Goal: Download file/media

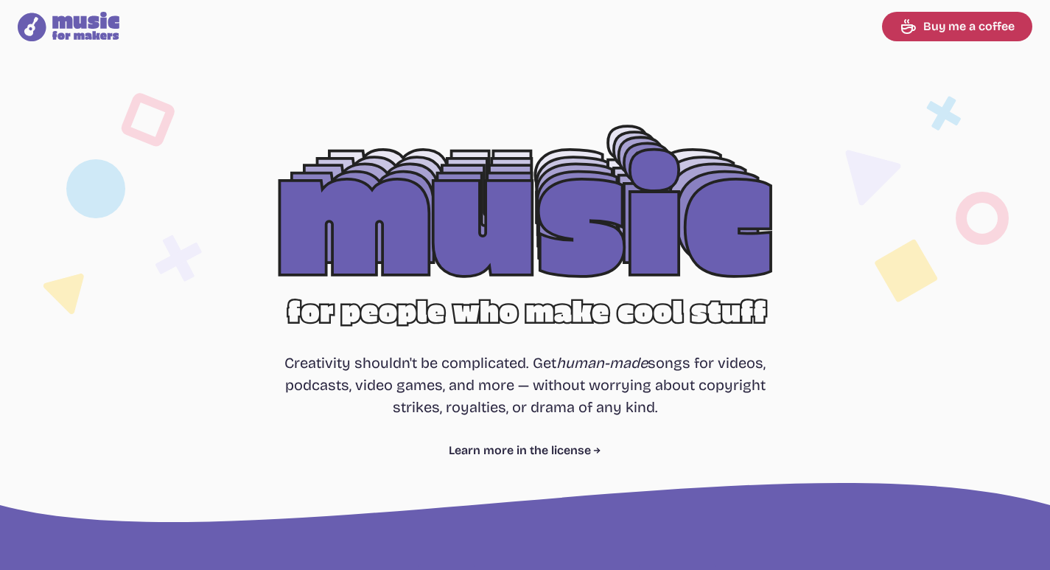
select select "most popular"
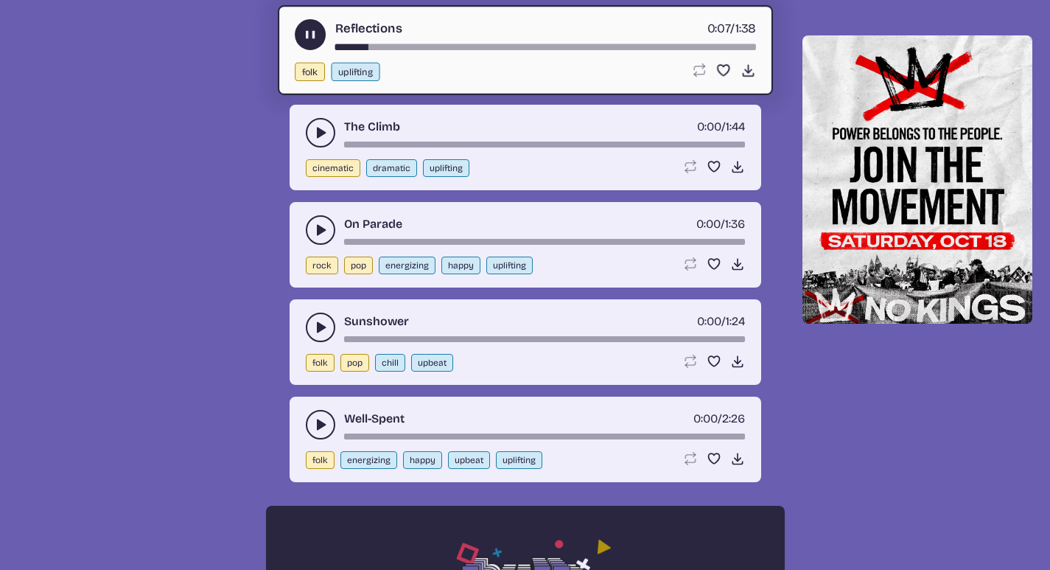
scroll to position [885, 0]
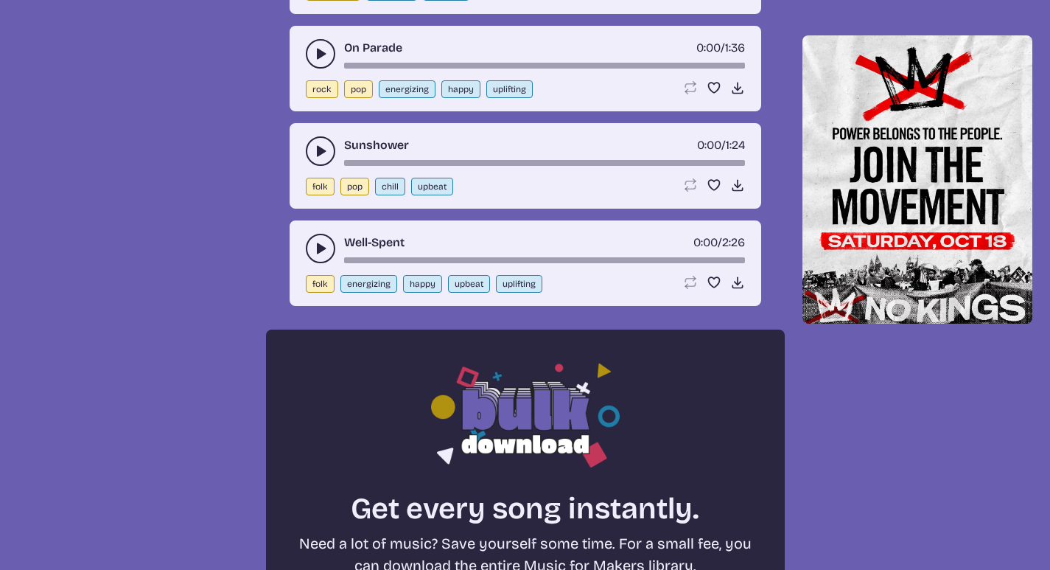
click at [309, 244] on button "play-pause toggle" at bounding box center [320, 248] width 29 height 29
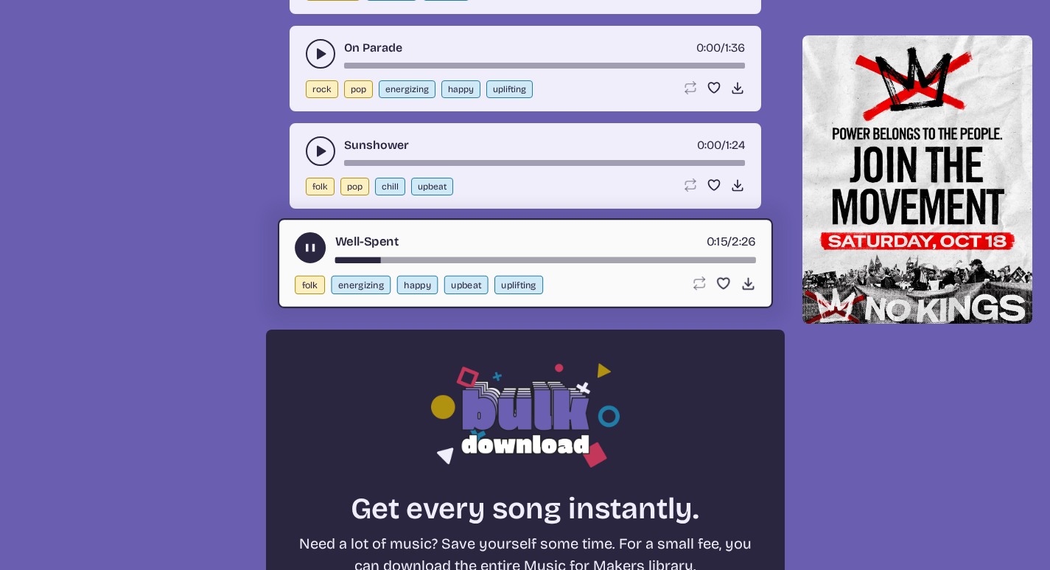
click at [314, 58] on icon "play-pause toggle" at bounding box center [320, 53] width 15 height 15
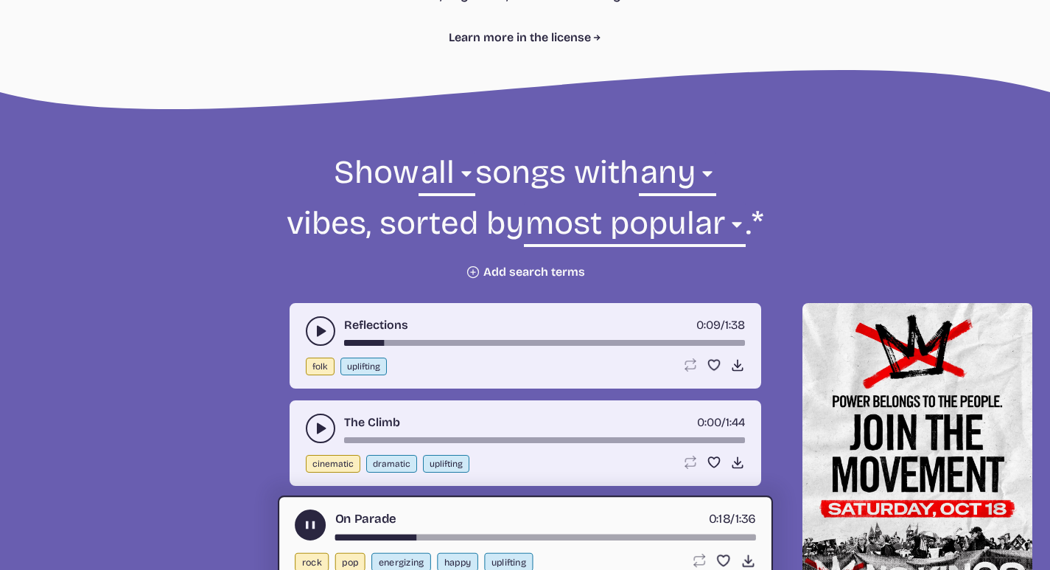
scroll to position [442, 0]
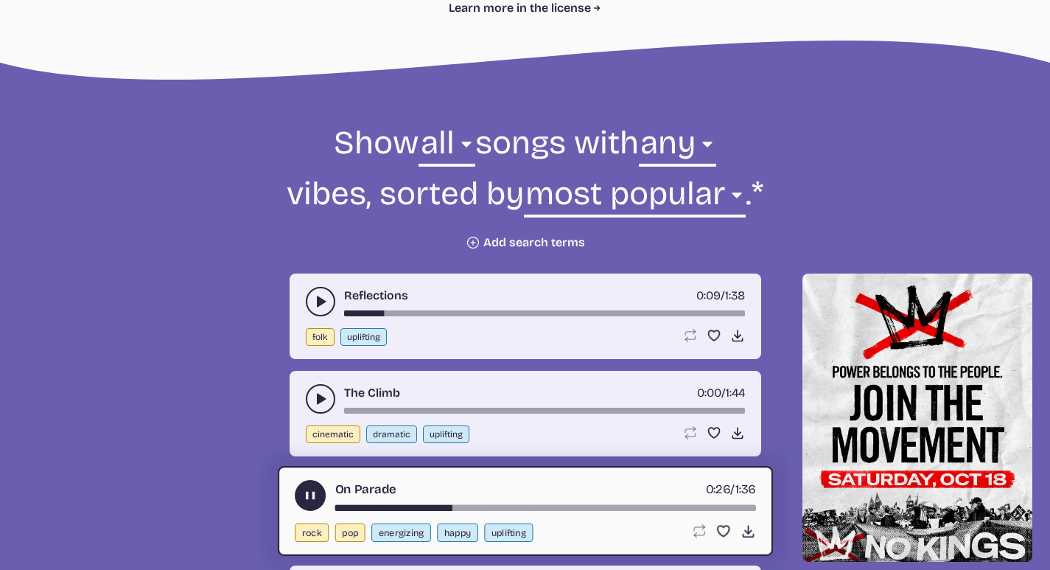
click at [848, 217] on form "Show all ambient cinematic electronic folk holiday jazz pop rock world all song…" at bounding box center [526, 186] width 802 height 128
click at [299, 489] on button "play-pause toggle" at bounding box center [310, 495] width 31 height 31
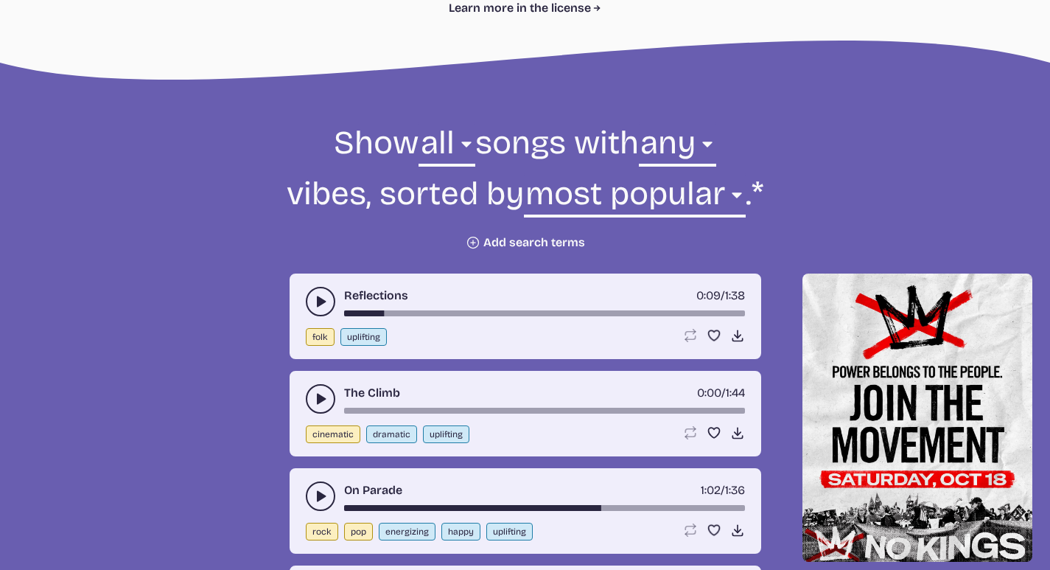
click at [310, 405] on button "play-pause toggle" at bounding box center [320, 398] width 29 height 29
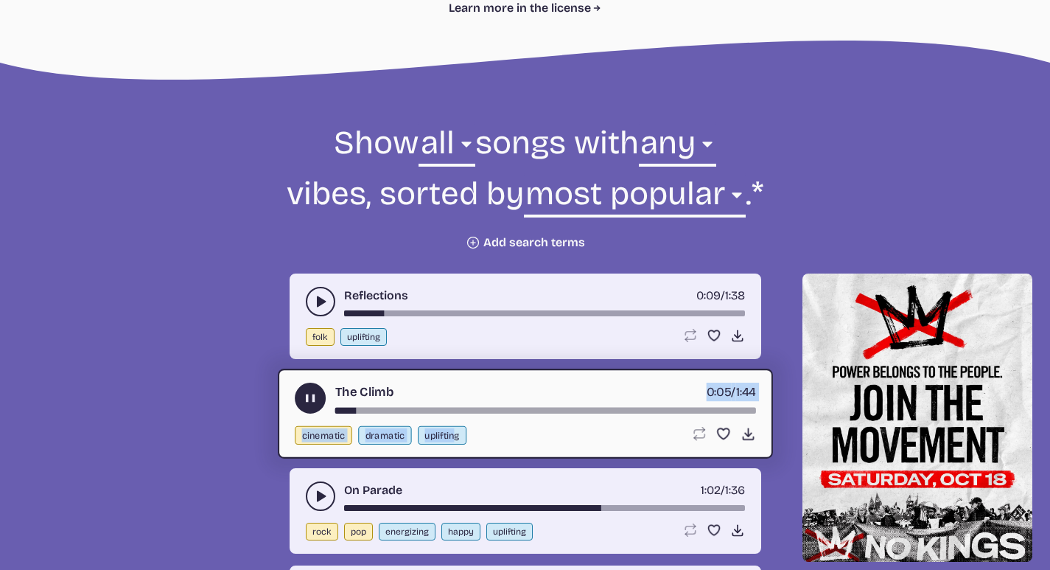
drag, startPoint x: 400, startPoint y: 407, endPoint x: 455, endPoint y: 438, distance: 63.4
click at [455, 438] on div "The Climb 0:05 / 1:44 cinematic dramatic uplifting Loop song Loop this song. Fa…" at bounding box center [525, 414] width 495 height 90
click at [465, 411] on div "song-time-bar" at bounding box center [545, 411] width 421 height 6
click at [301, 400] on button "play-pause toggle" at bounding box center [310, 398] width 31 height 31
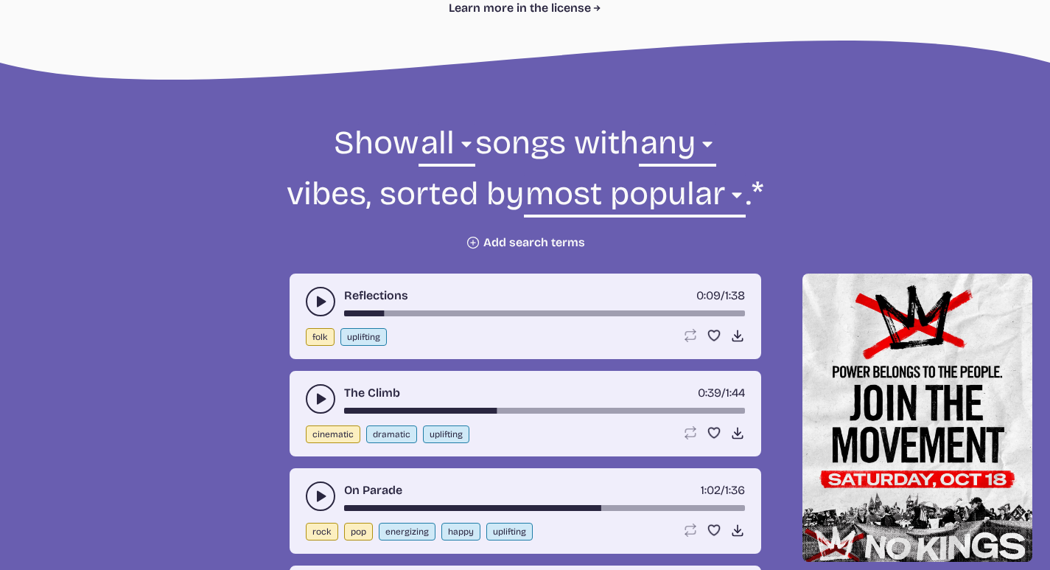
click at [301, 400] on div "The Climb 0:39 / 1:44 cinematic dramatic uplifting Loop song Loop this song. Fa…" at bounding box center [526, 414] width 472 height 86
click at [321, 392] on icon "play-pause toggle" at bounding box center [320, 398] width 15 height 15
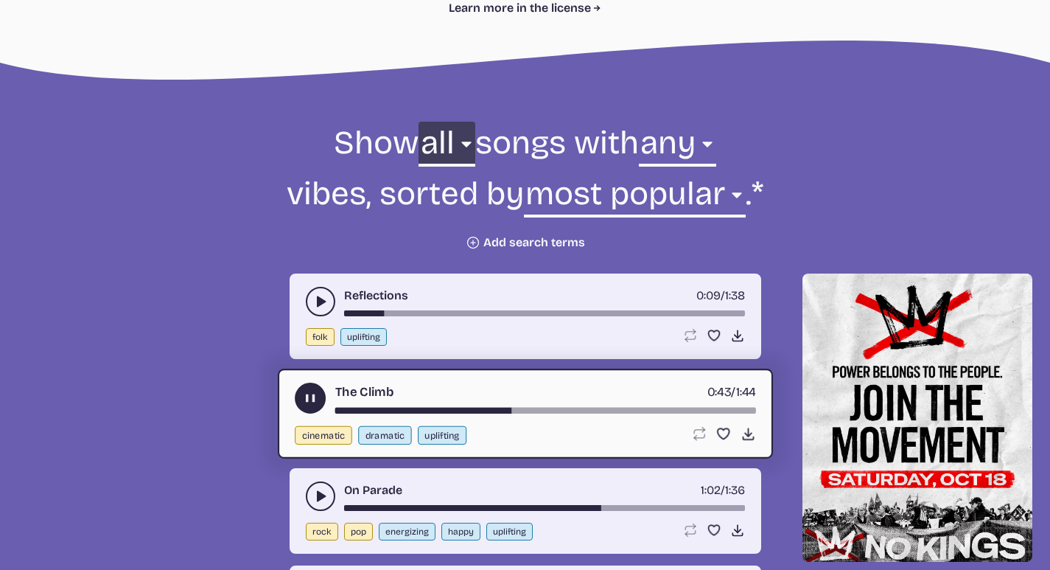
click at [435, 157] on select "all ambient cinematic electronic folk holiday jazz pop rock world" at bounding box center [447, 147] width 56 height 51
click at [419, 122] on select "all ambient cinematic electronic folk holiday jazz pop rock world" at bounding box center [447, 147] width 56 height 51
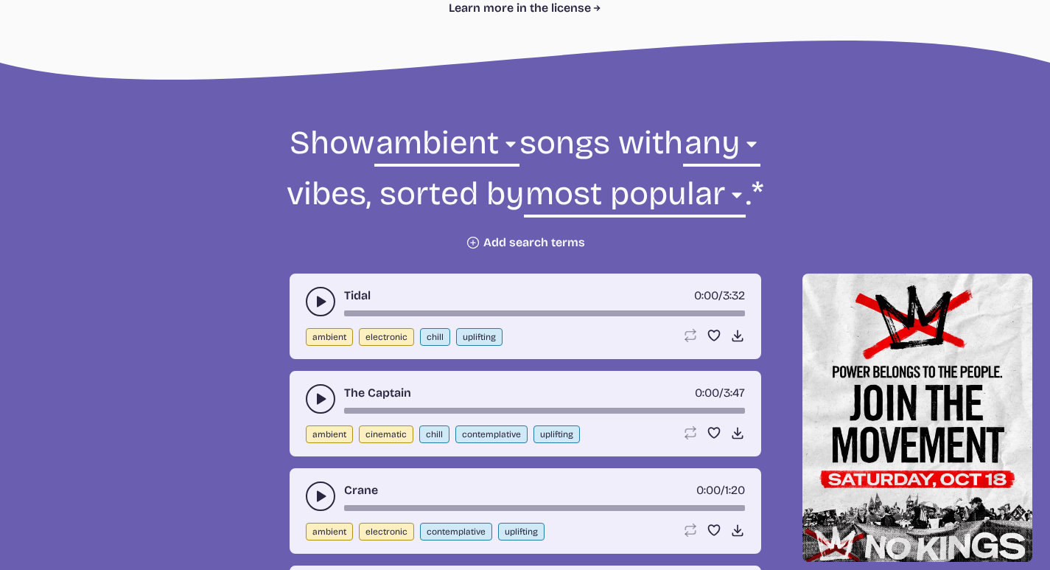
click at [315, 299] on icon "play-pause toggle" at bounding box center [320, 301] width 15 height 15
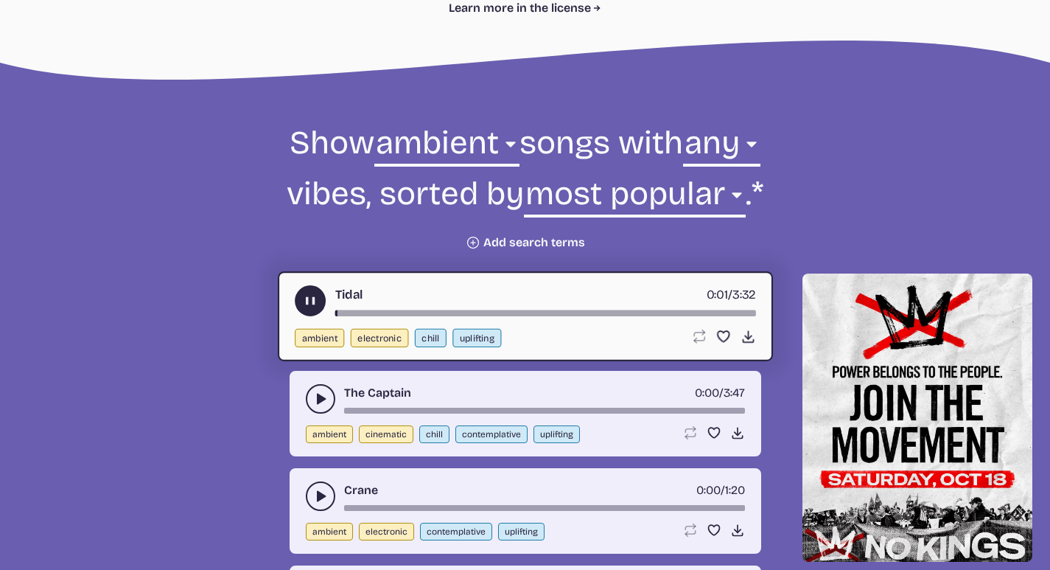
click at [315, 299] on use "play-pause toggle" at bounding box center [309, 300] width 15 height 15
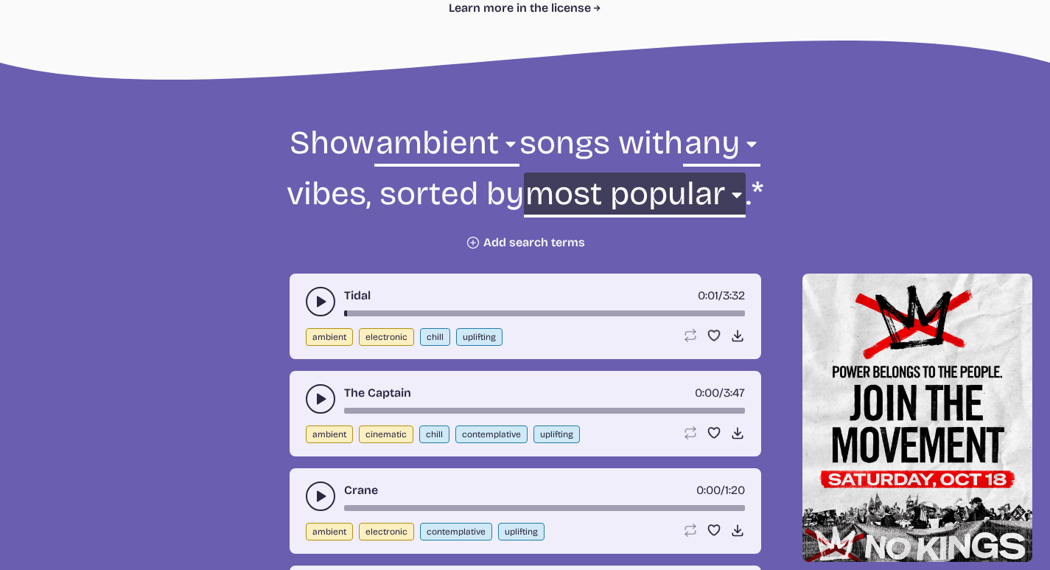
click at [669, 214] on select "newest oldest most popular least popular name" at bounding box center [635, 197] width 222 height 51
click at [528, 172] on select "newest oldest most popular least popular name" at bounding box center [635, 197] width 222 height 51
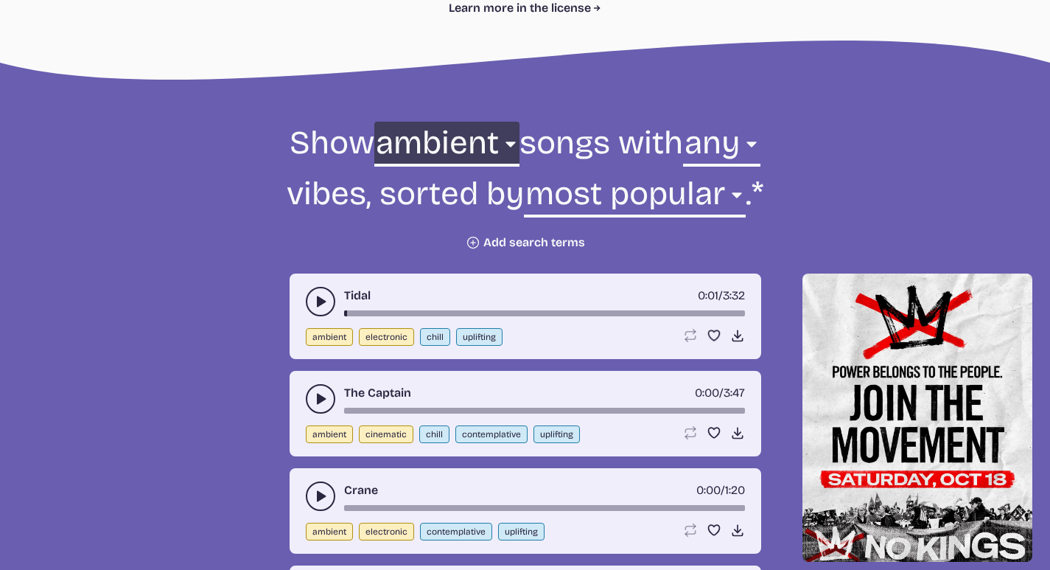
click at [458, 144] on select "all ambient cinematic electronic folk holiday jazz pop rock world" at bounding box center [446, 147] width 145 height 51
select select "pop"
click at [402, 122] on select "all ambient cinematic electronic folk holiday jazz pop rock world" at bounding box center [446, 147] width 145 height 51
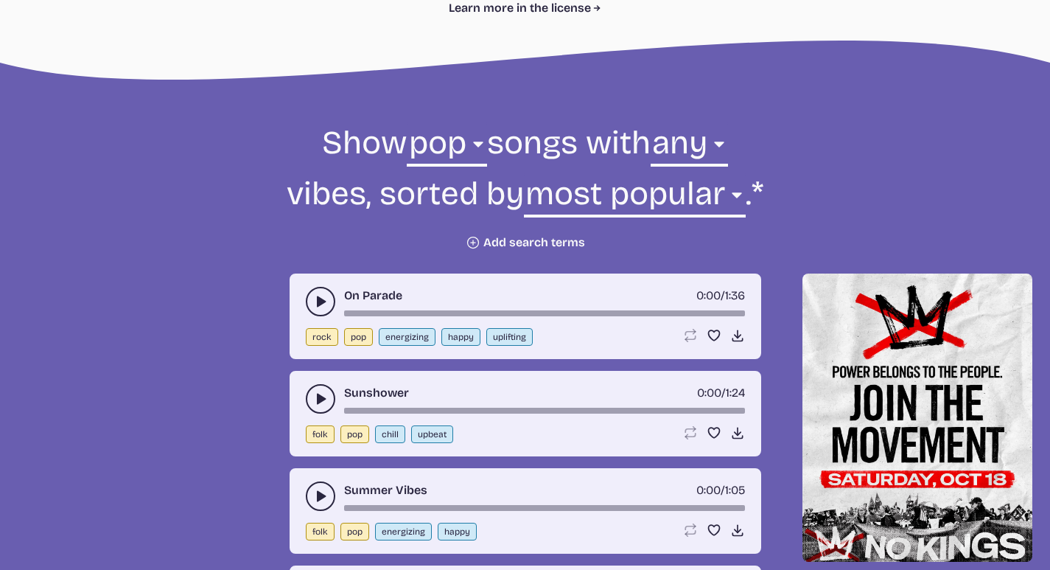
click at [318, 391] on button "play-pause toggle" at bounding box center [320, 398] width 29 height 29
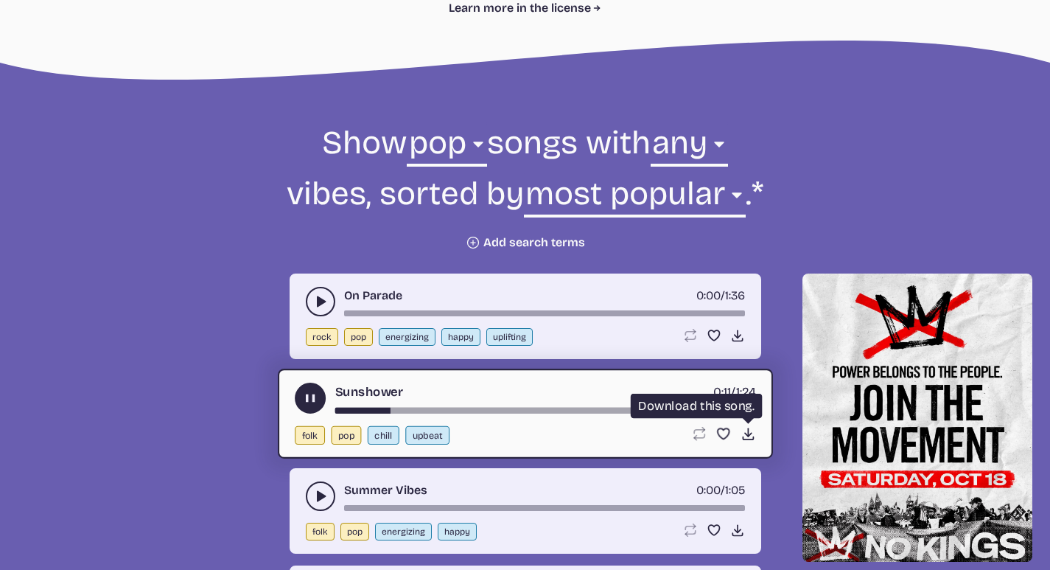
click at [746, 435] on icon "Download song" at bounding box center [747, 433] width 15 height 15
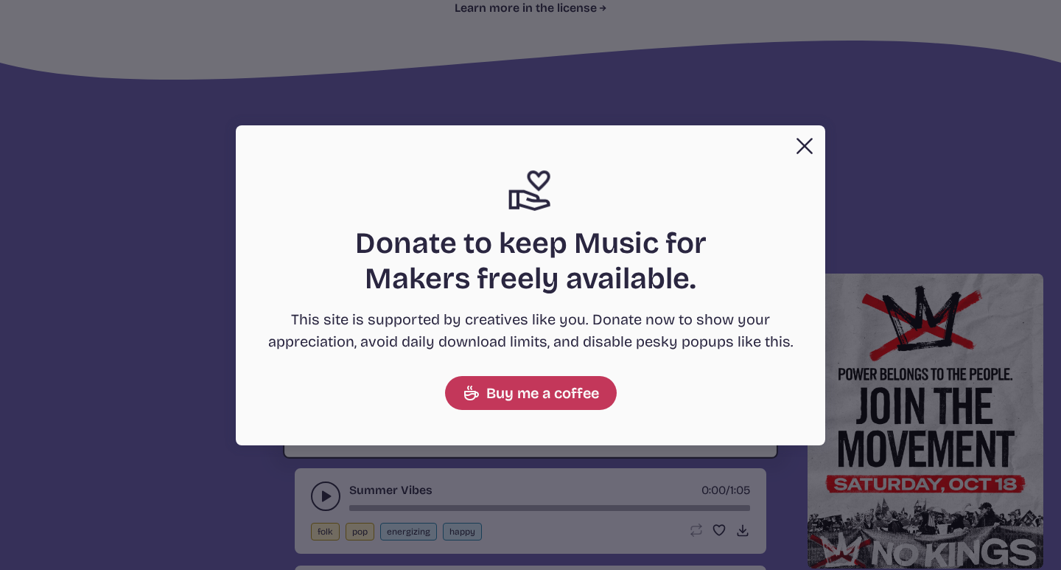
click at [528, 30] on button "Close Support icon Donate to keep Music for Makers freely available. This site …" at bounding box center [530, 285] width 1061 height 570
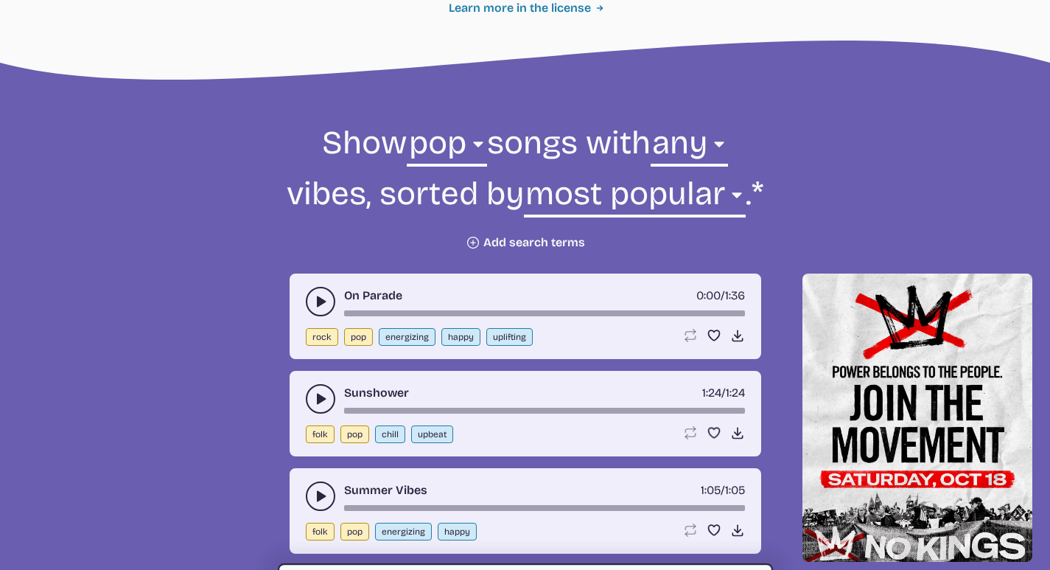
scroll to position [751, 0]
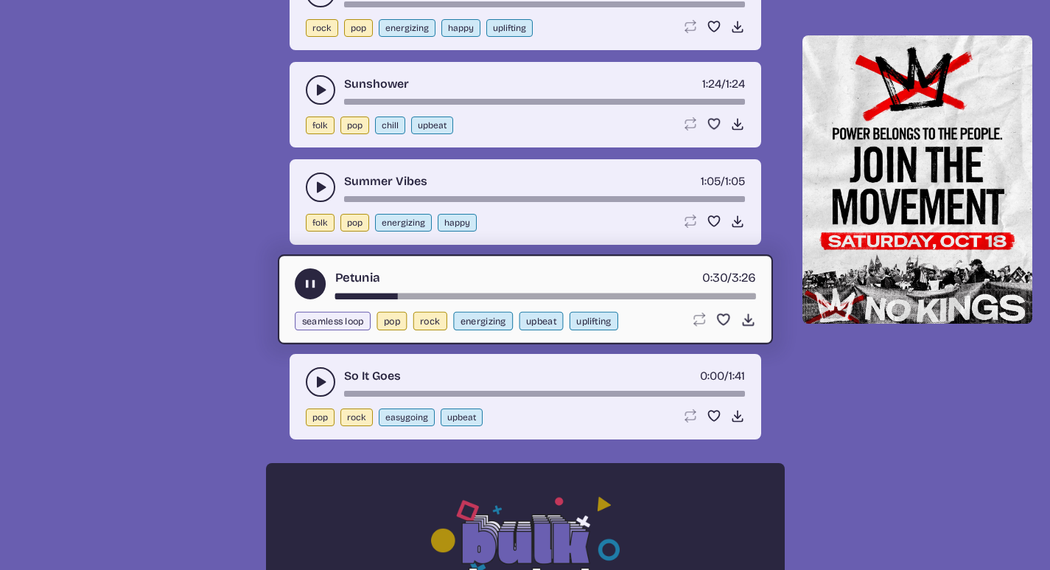
click at [307, 277] on icon "play-pause toggle" at bounding box center [309, 283] width 15 height 15
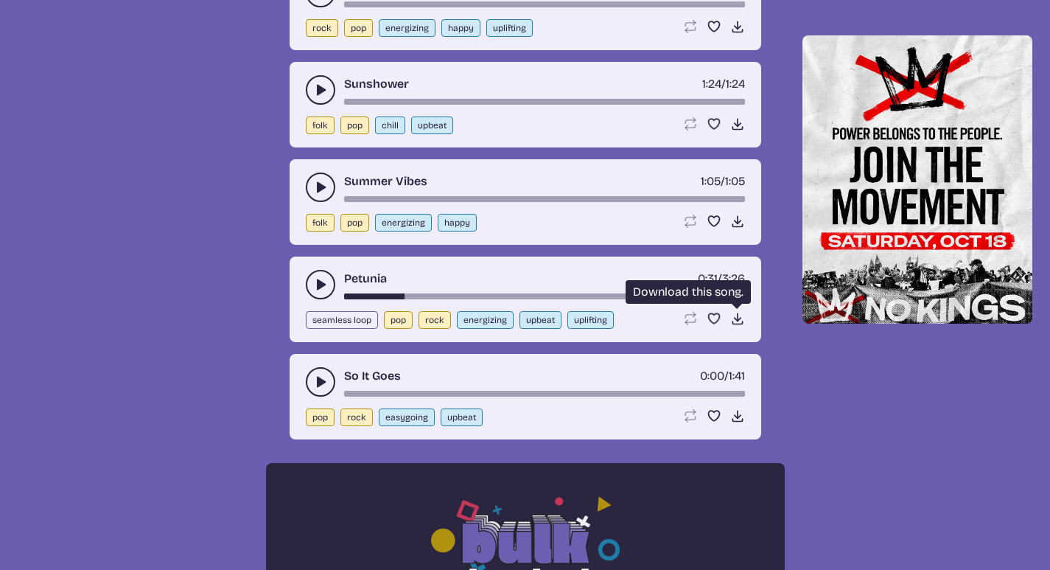
click at [738, 317] on use at bounding box center [737, 318] width 15 height 15
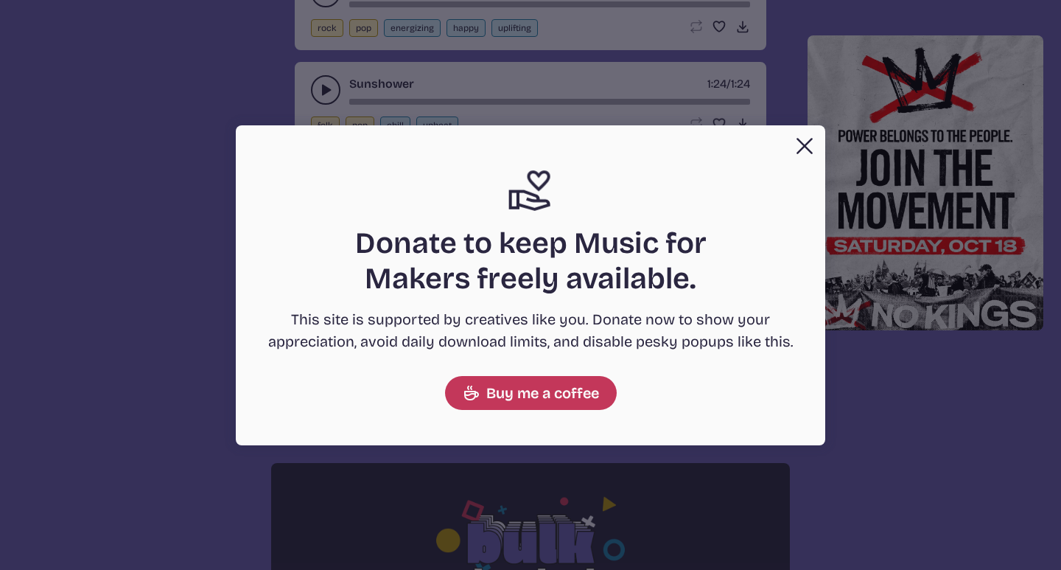
click at [795, 143] on button "Close" at bounding box center [804, 145] width 29 height 29
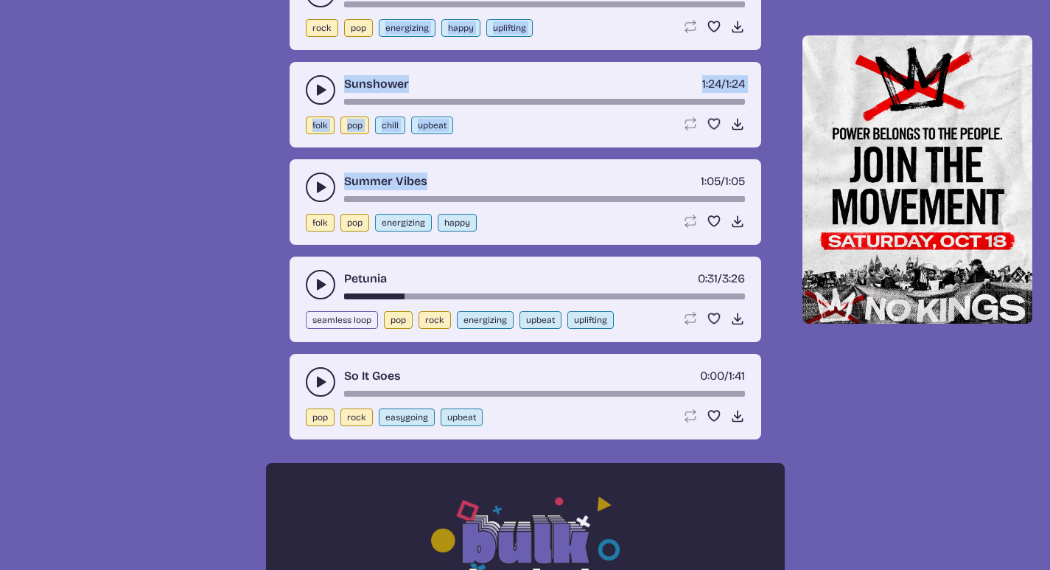
drag, startPoint x: 442, startPoint y: 177, endPoint x: 383, endPoint y: 62, distance: 128.9
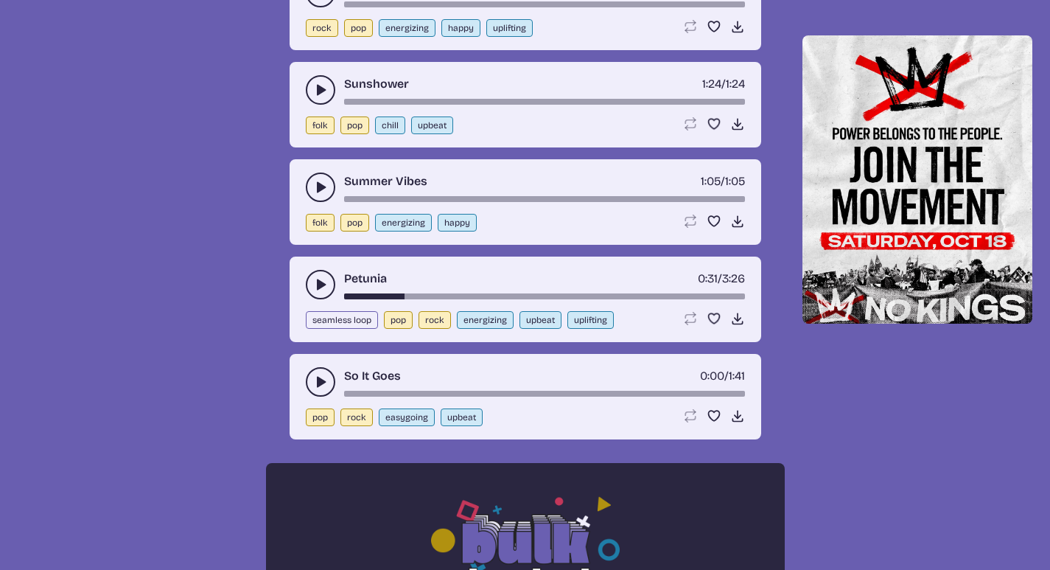
drag, startPoint x: 706, startPoint y: 234, endPoint x: 576, endPoint y: 234, distance: 129.7
click at [576, 234] on div "Summer Vibes 1:05 / 1:05 folk pop energizing happy Loop song Loop this song. Fa…" at bounding box center [526, 202] width 472 height 86
